Goal: Task Accomplishment & Management: Use online tool/utility

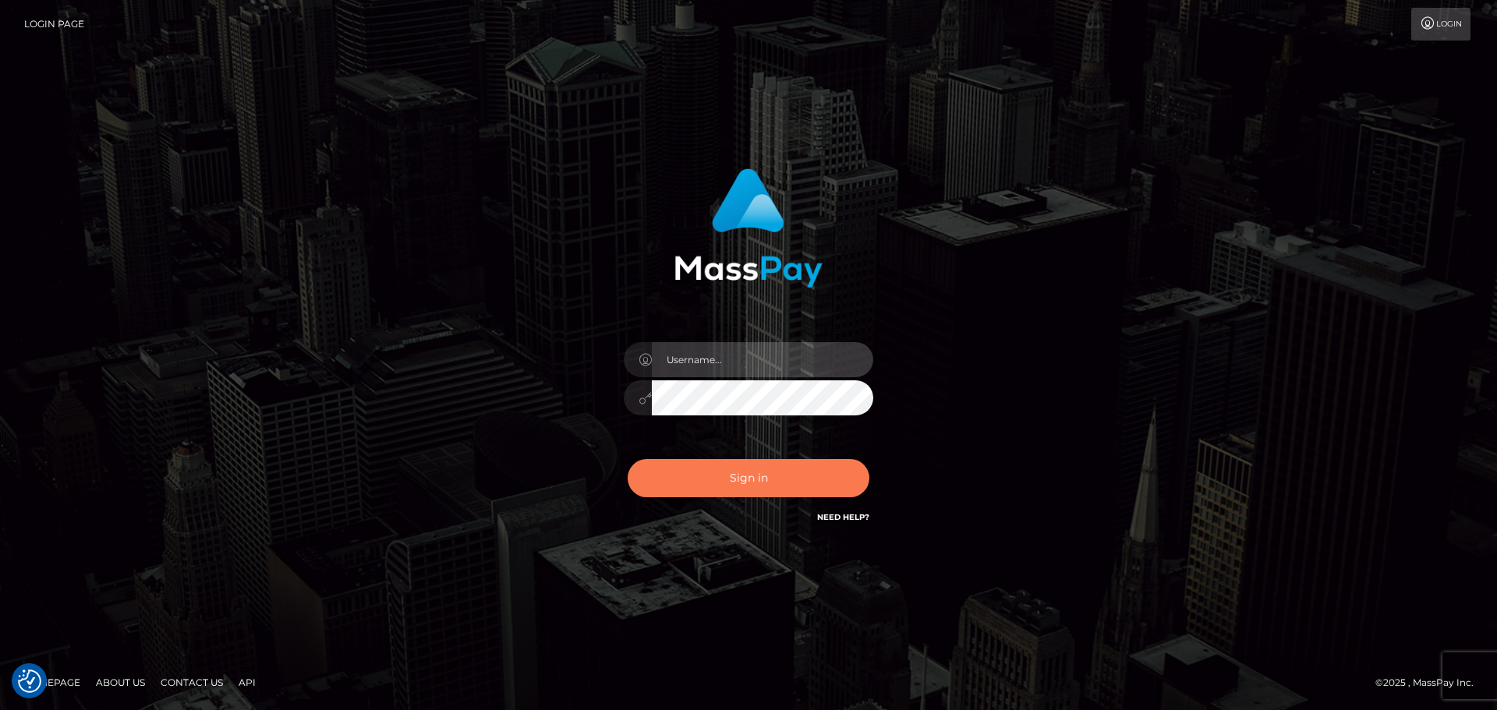
type input "[PERSON_NAME].Silversocial"
click at [763, 486] on button "Sign in" at bounding box center [749, 478] width 242 height 38
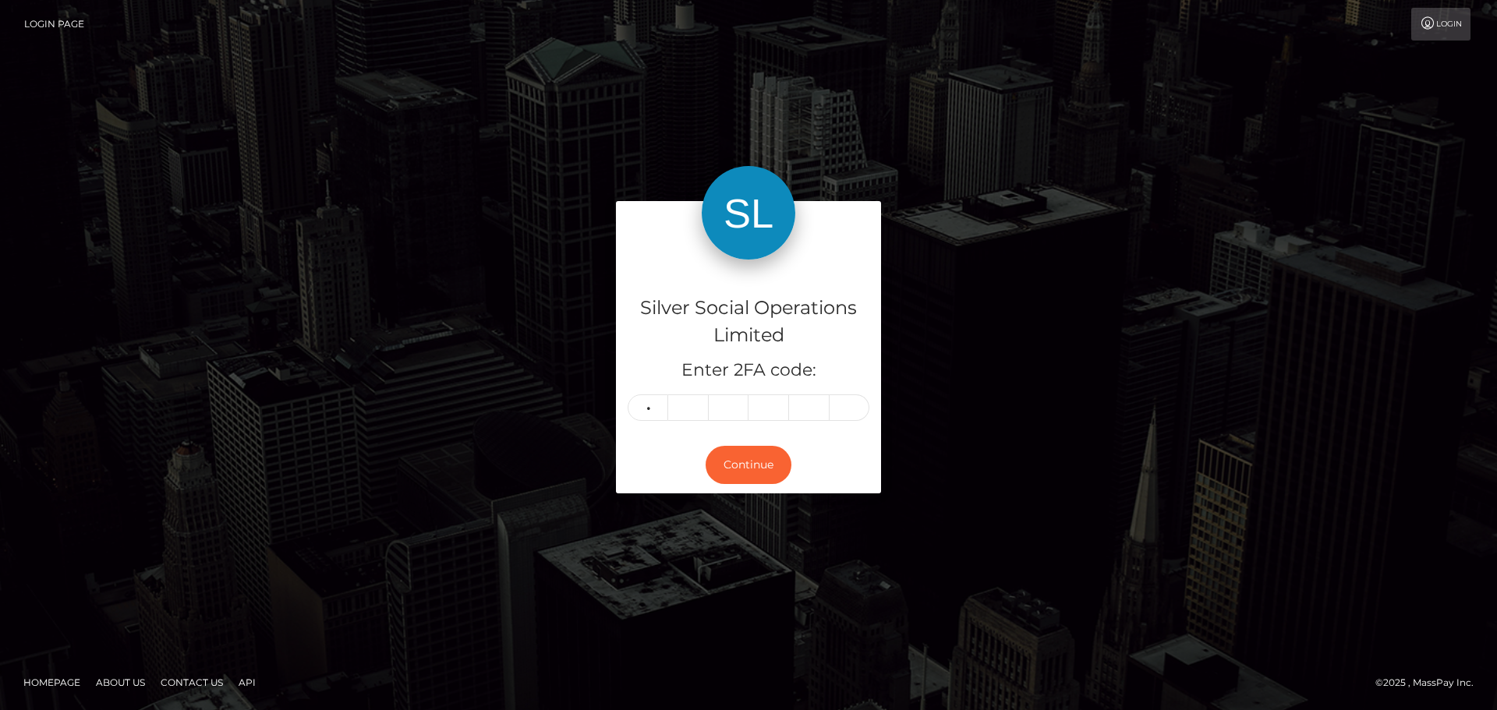
type input "6"
type input "8"
type input "6"
type input "3"
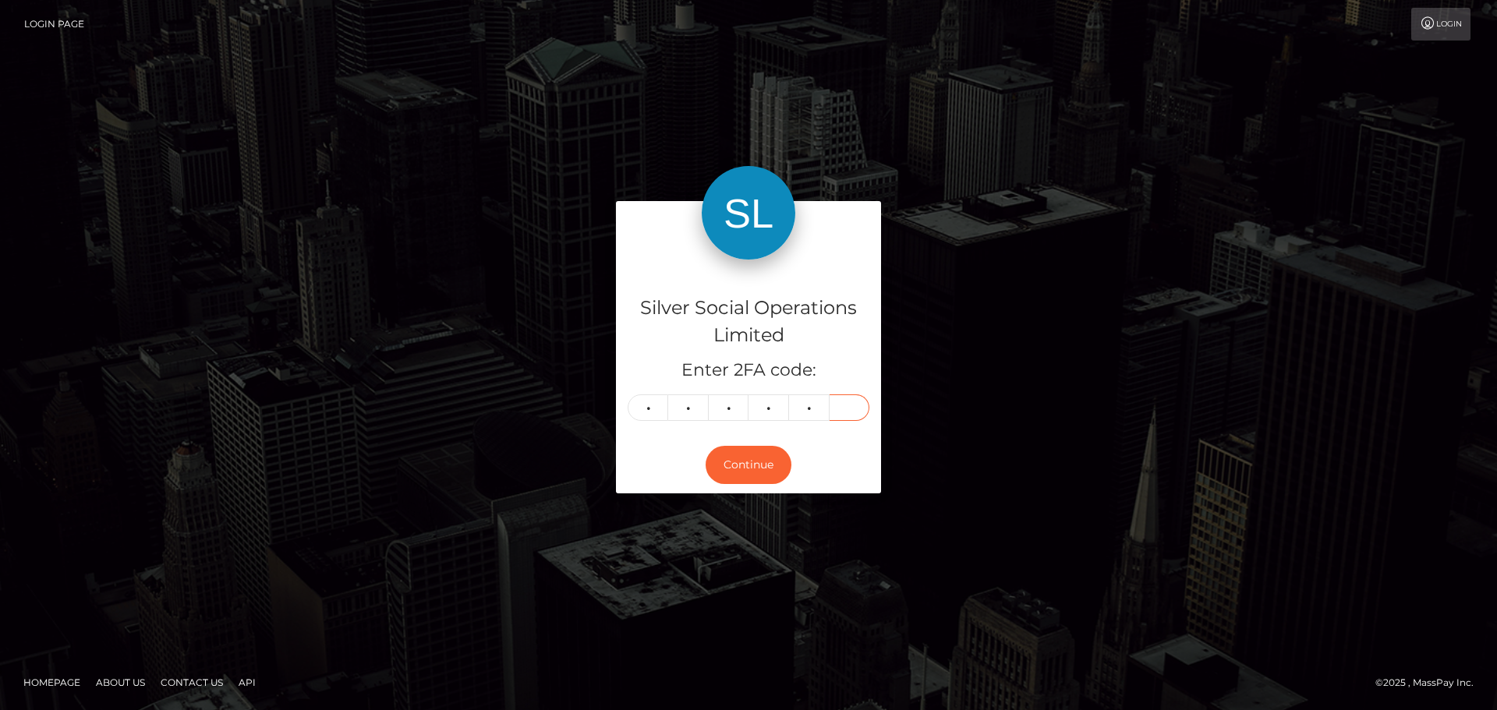
type input "4"
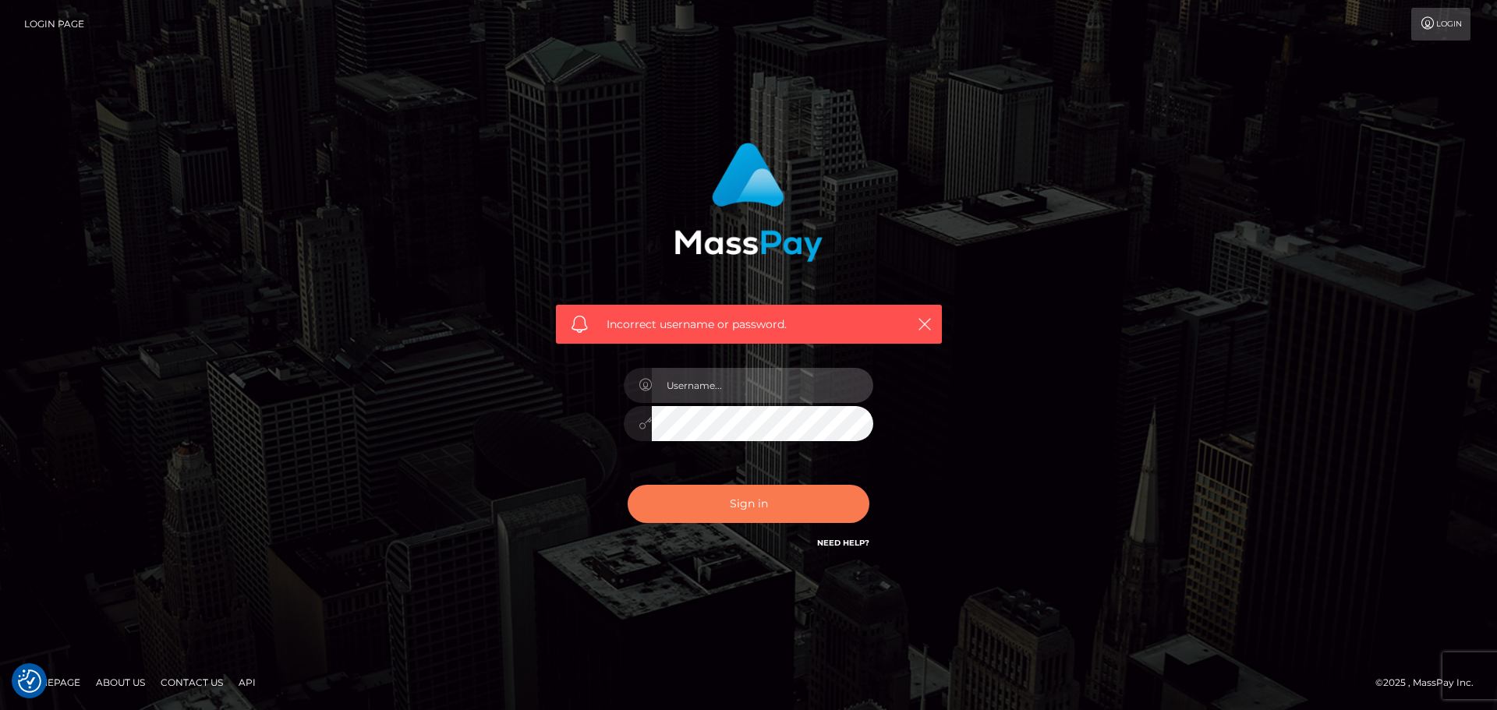
type input "Aurelio.Silversocial"
click at [735, 499] on button "Sign in" at bounding box center [749, 504] width 242 height 38
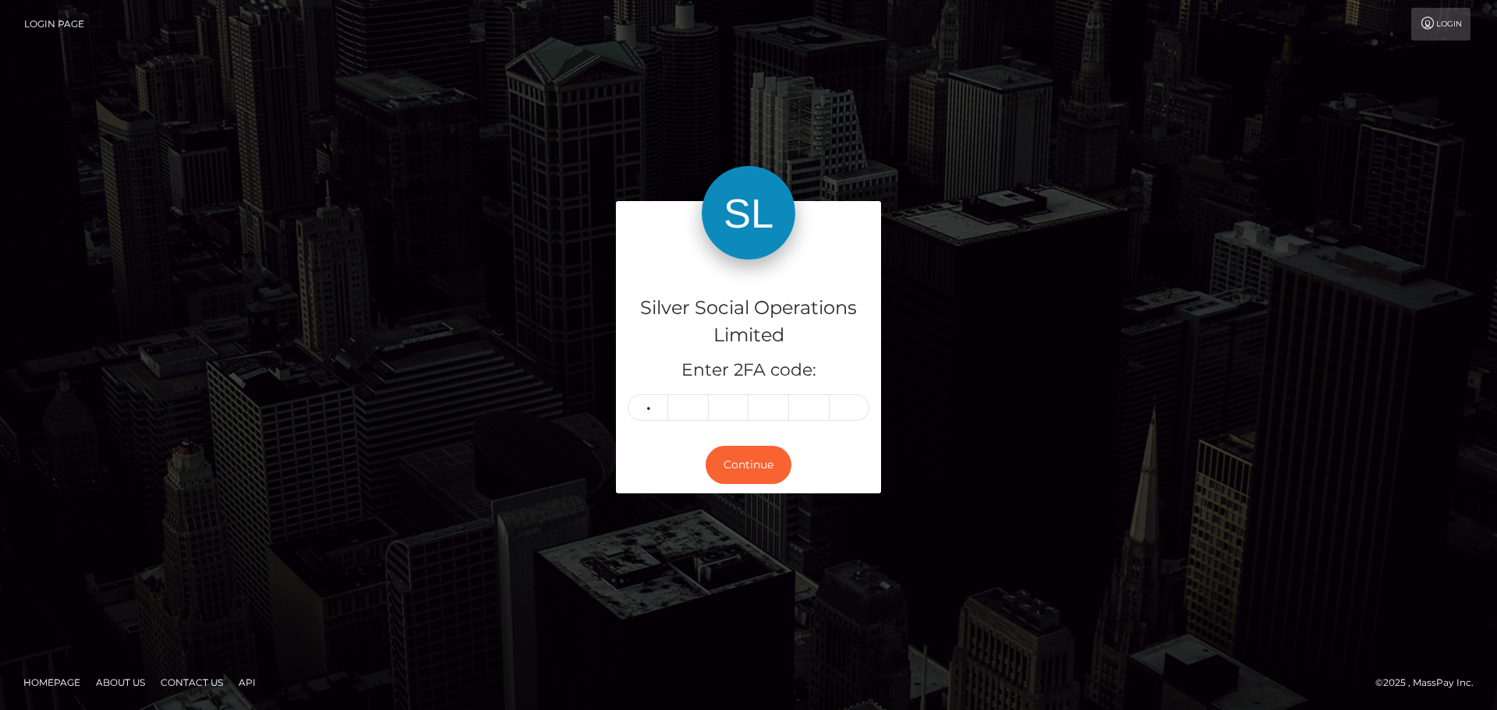
type input "8"
type input "7"
type input "4"
type input "2"
type input "6"
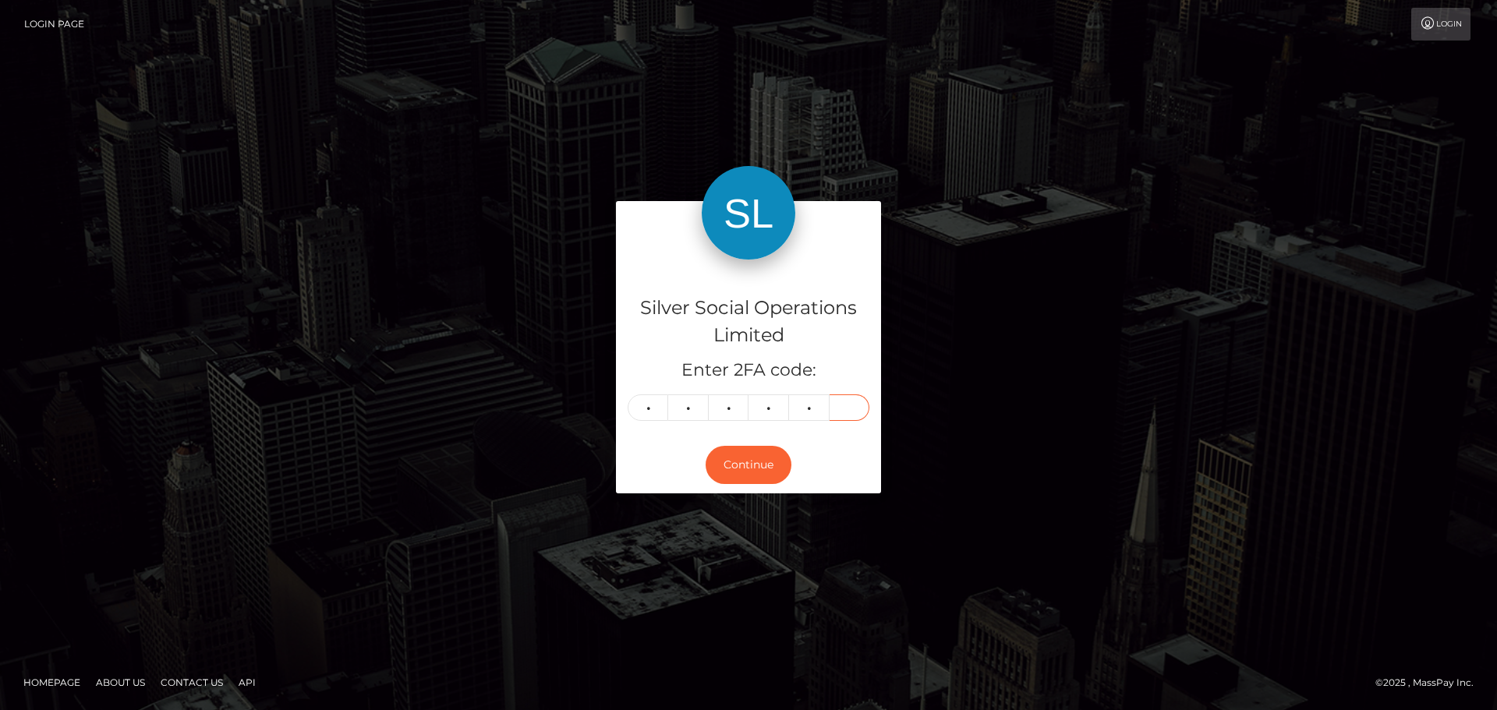
type input "9"
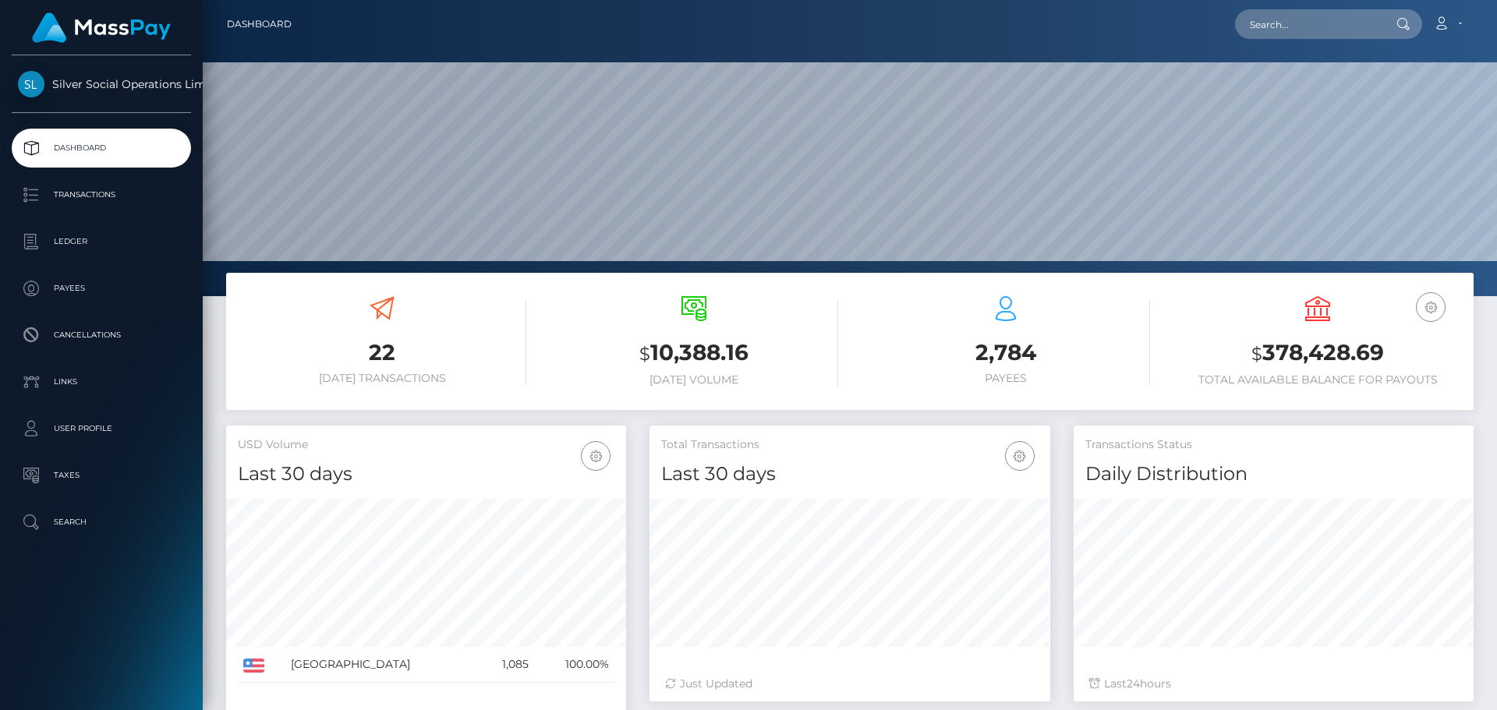
scroll to position [277, 401]
drag, startPoint x: 1391, startPoint y: 352, endPoint x: 1265, endPoint y: 352, distance: 126.3
click at [1265, 352] on h3 "$ 378,428.69" at bounding box center [1318, 354] width 289 height 32
copy h3 "378,428.69"
